Goal: Task Accomplishment & Management: Manage account settings

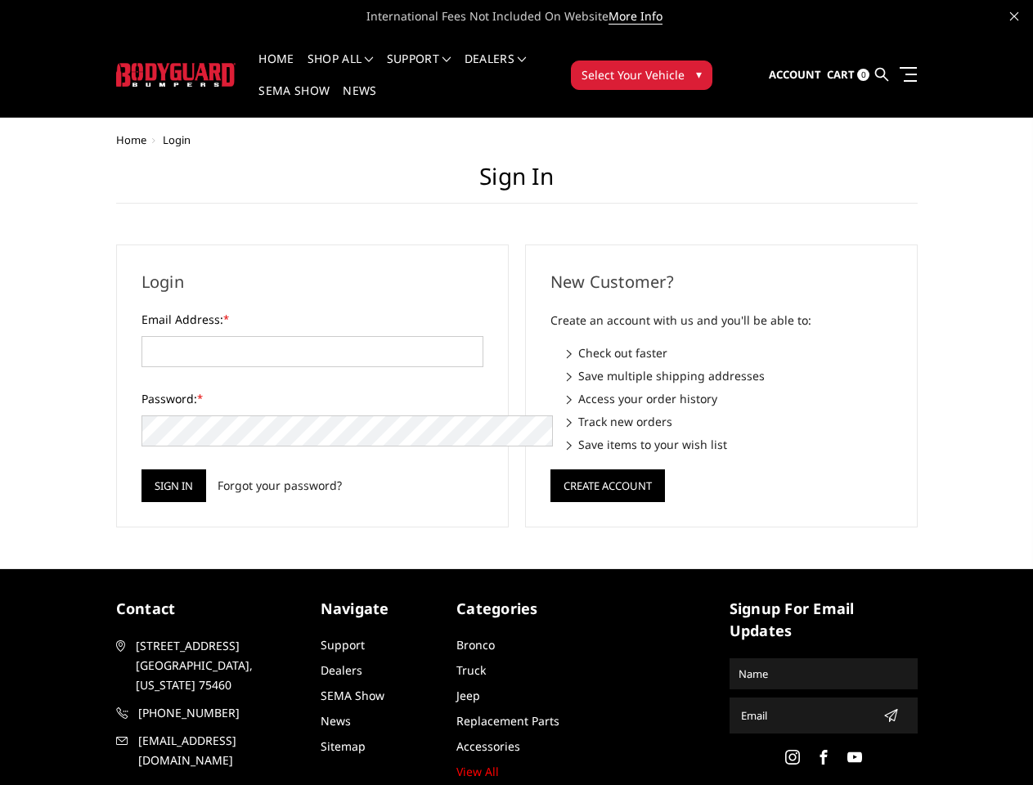
click at [517, 393] on div "New Customer? Create an account with us and you'll be able to: Check out faster…" at bounding box center [721, 386] width 409 height 283
click at [441, 59] on li "Support FAQ Install Instructions Shipping Warranty Terms & Conditions Cancellat…" at bounding box center [419, 69] width 78 height 32
click at [440, 69] on li "Support FAQ Install Instructions Shipping Warranty Terms & Conditions Cancellat…" at bounding box center [419, 69] width 78 height 32
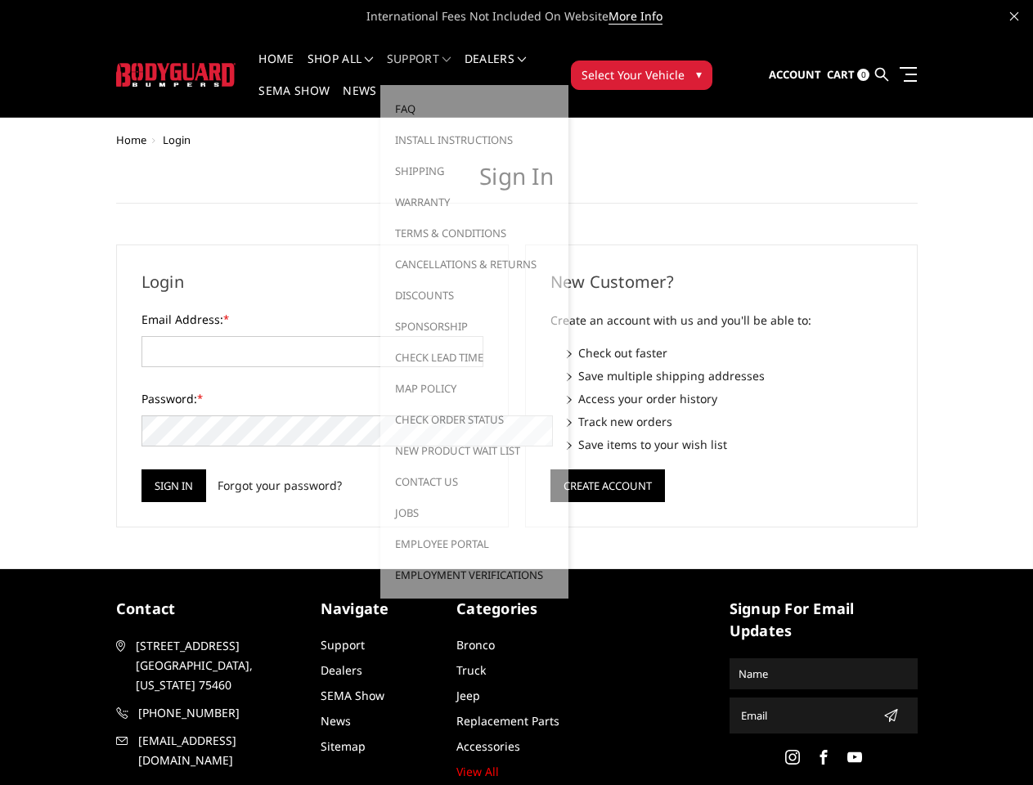
click at [685, 66] on span "Select Your Vehicle" at bounding box center [633, 74] width 103 height 17
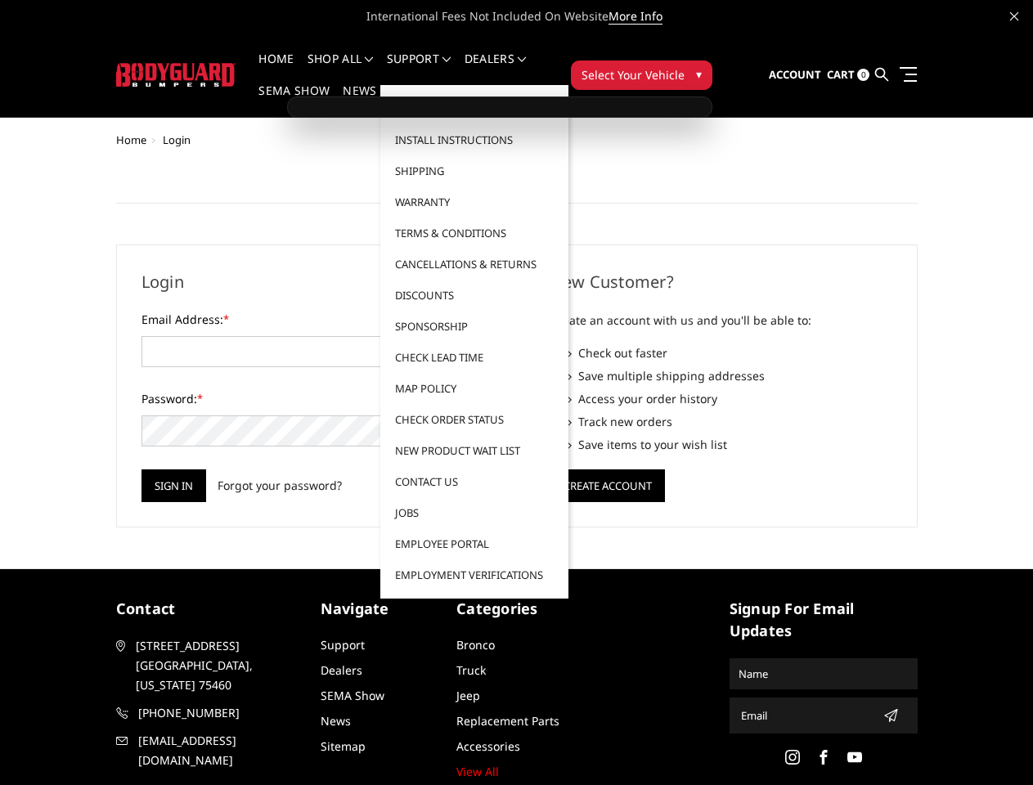
click at [685, 66] on span "Select Your Vehicle" at bounding box center [633, 74] width 103 height 17
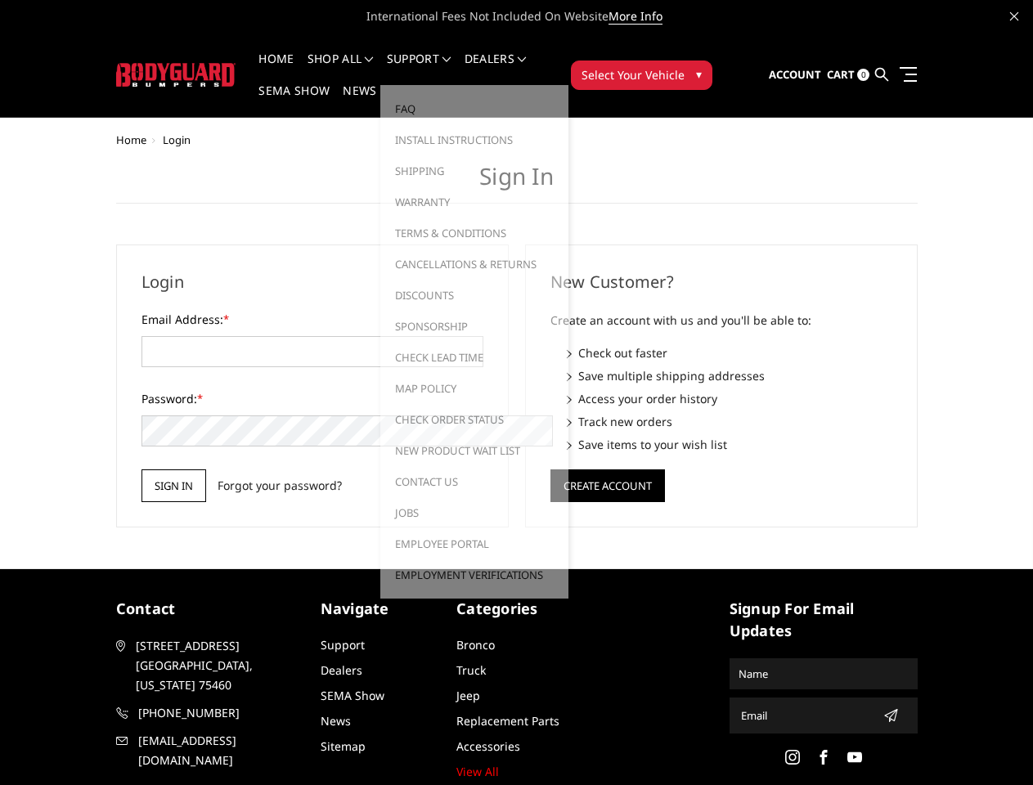
click at [142, 470] on input "Sign in" at bounding box center [174, 486] width 65 height 33
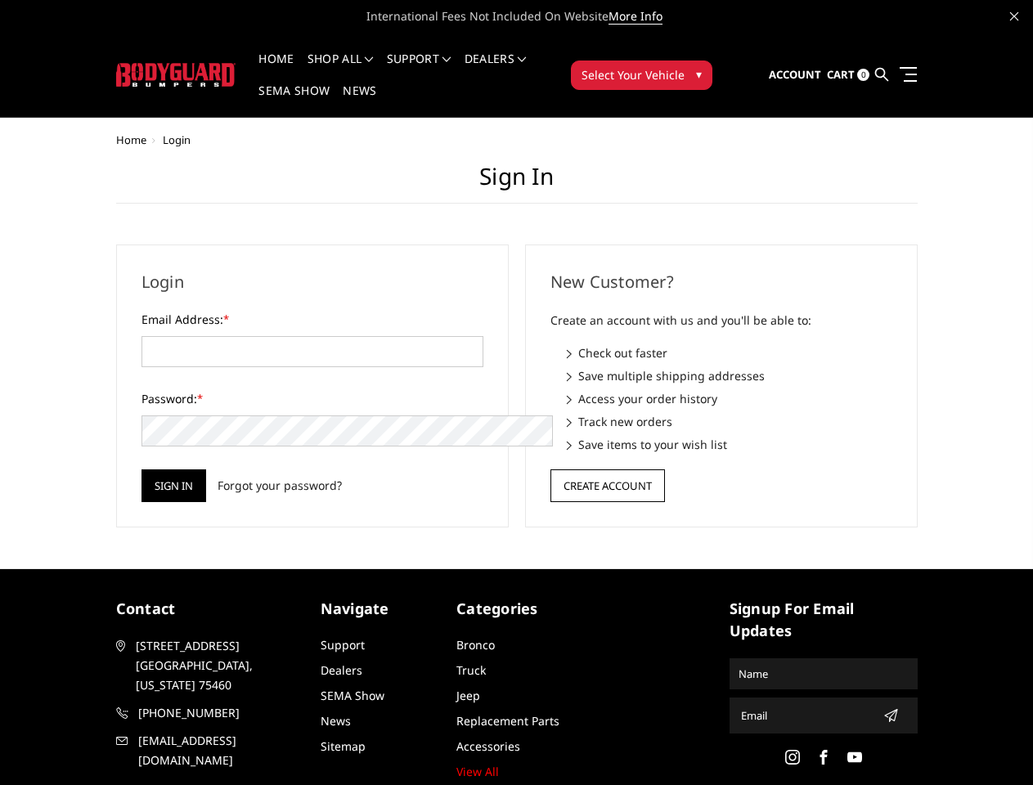
click at [607, 470] on button "Create Account" at bounding box center [608, 486] width 115 height 33
click at [884, 709] on icon "submit" at bounding box center [890, 715] width 13 height 13
